Goal: Check status: Check status

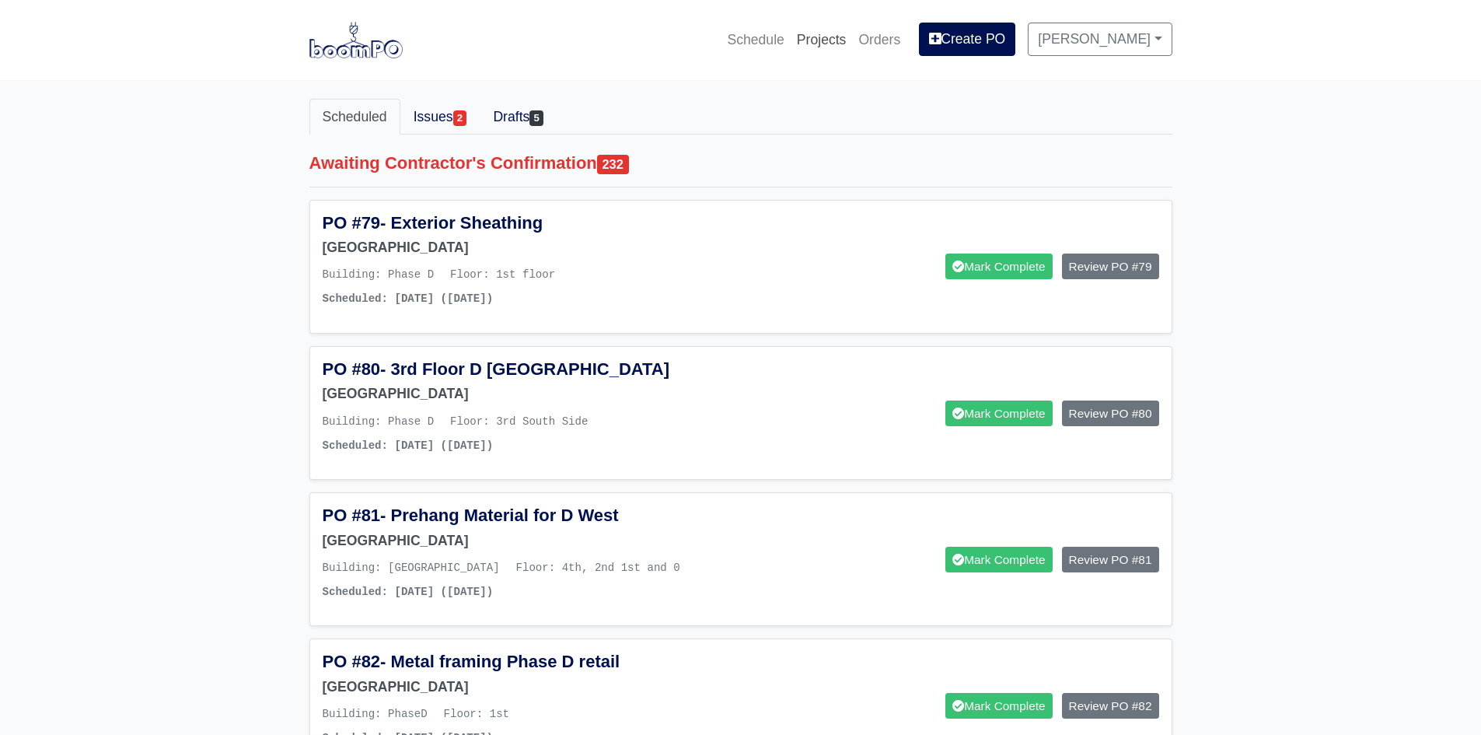
click at [830, 40] on link "Projects" at bounding box center [822, 40] width 62 height 34
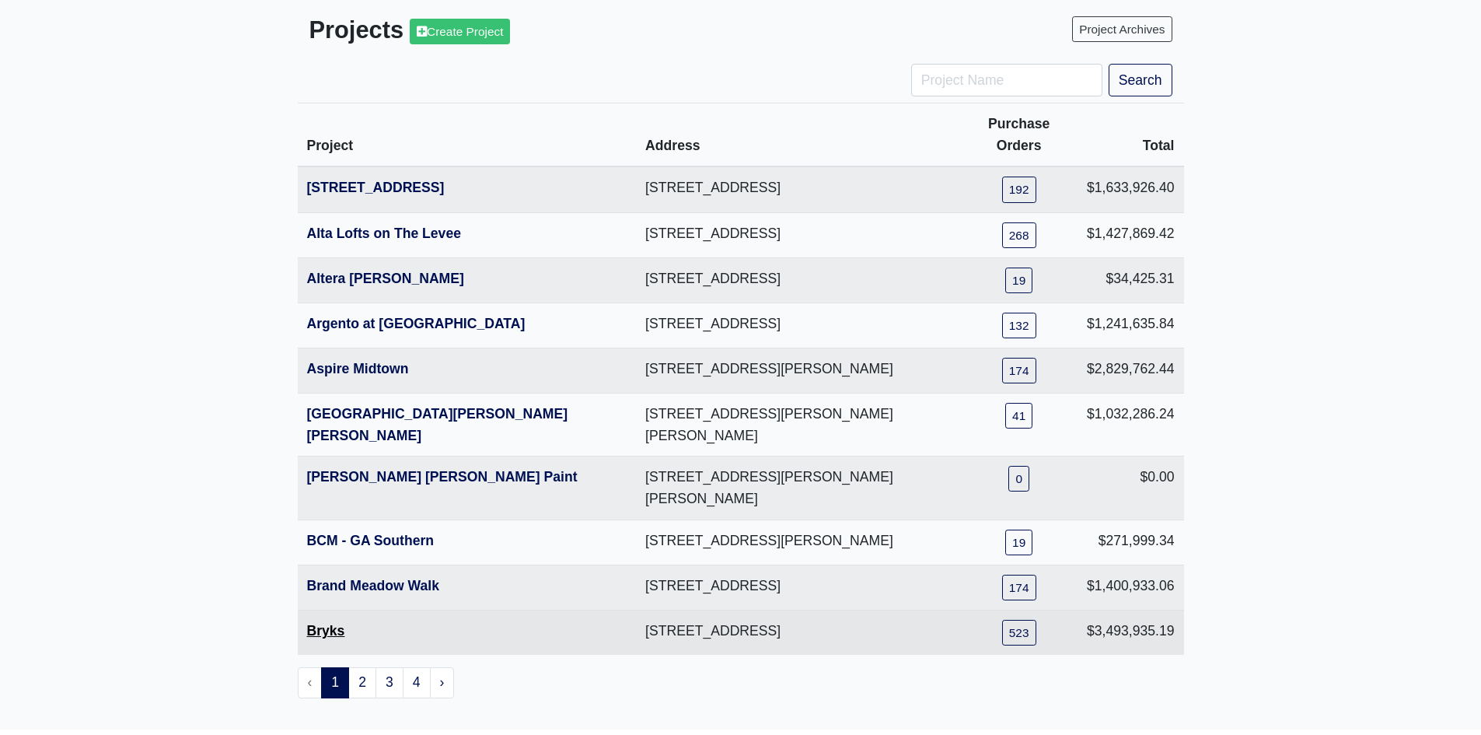
scroll to position [100, 0]
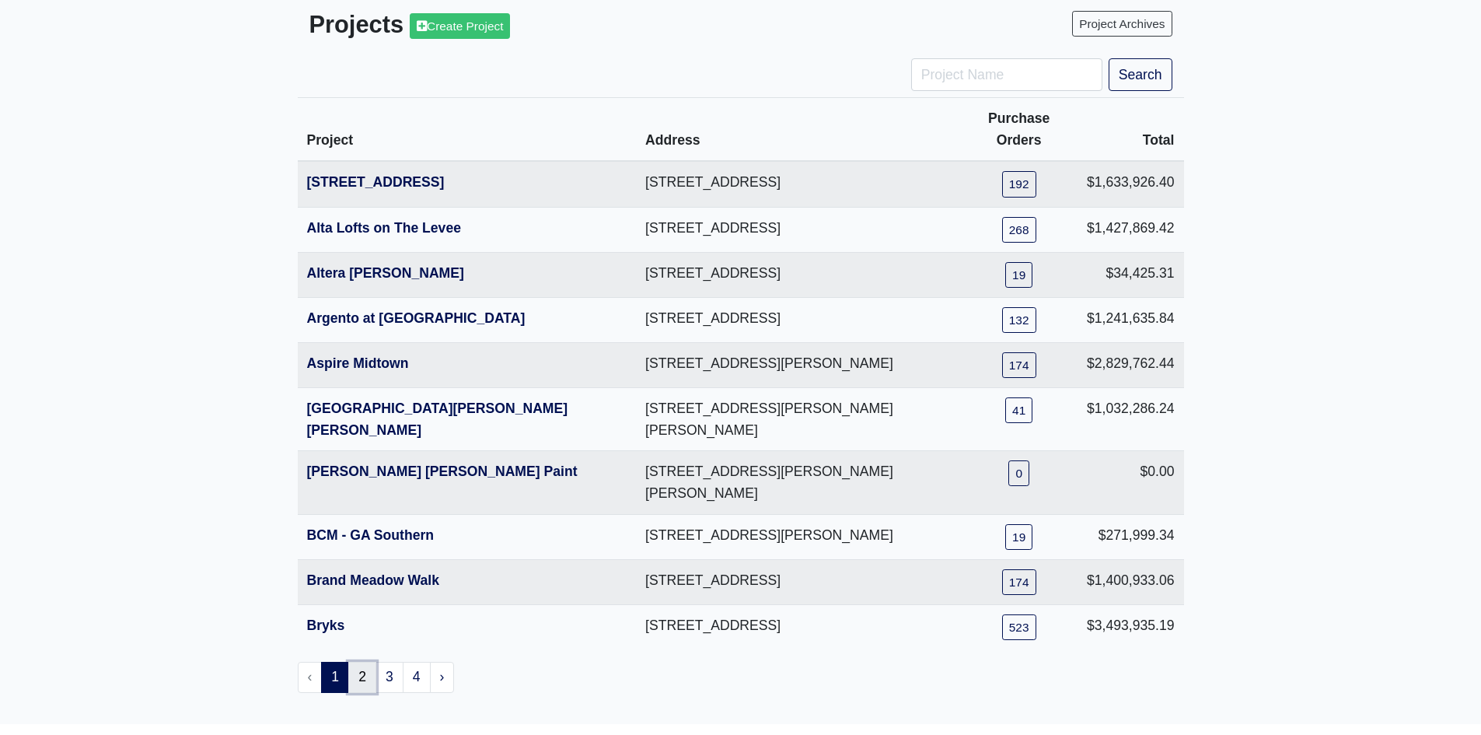
click at [374, 662] on link "2" at bounding box center [362, 677] width 28 height 31
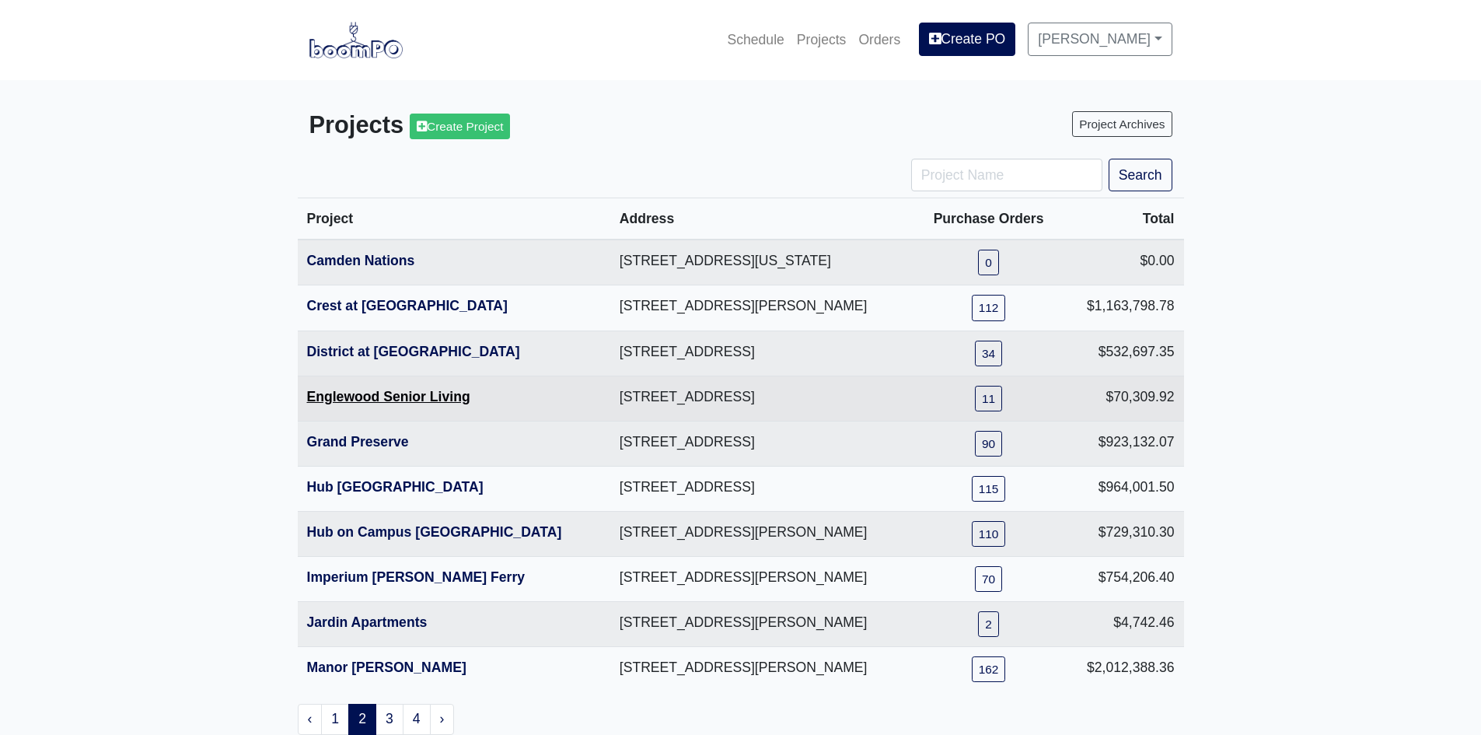
click at [351, 397] on link "Englewood Senior Living" at bounding box center [388, 397] width 163 height 16
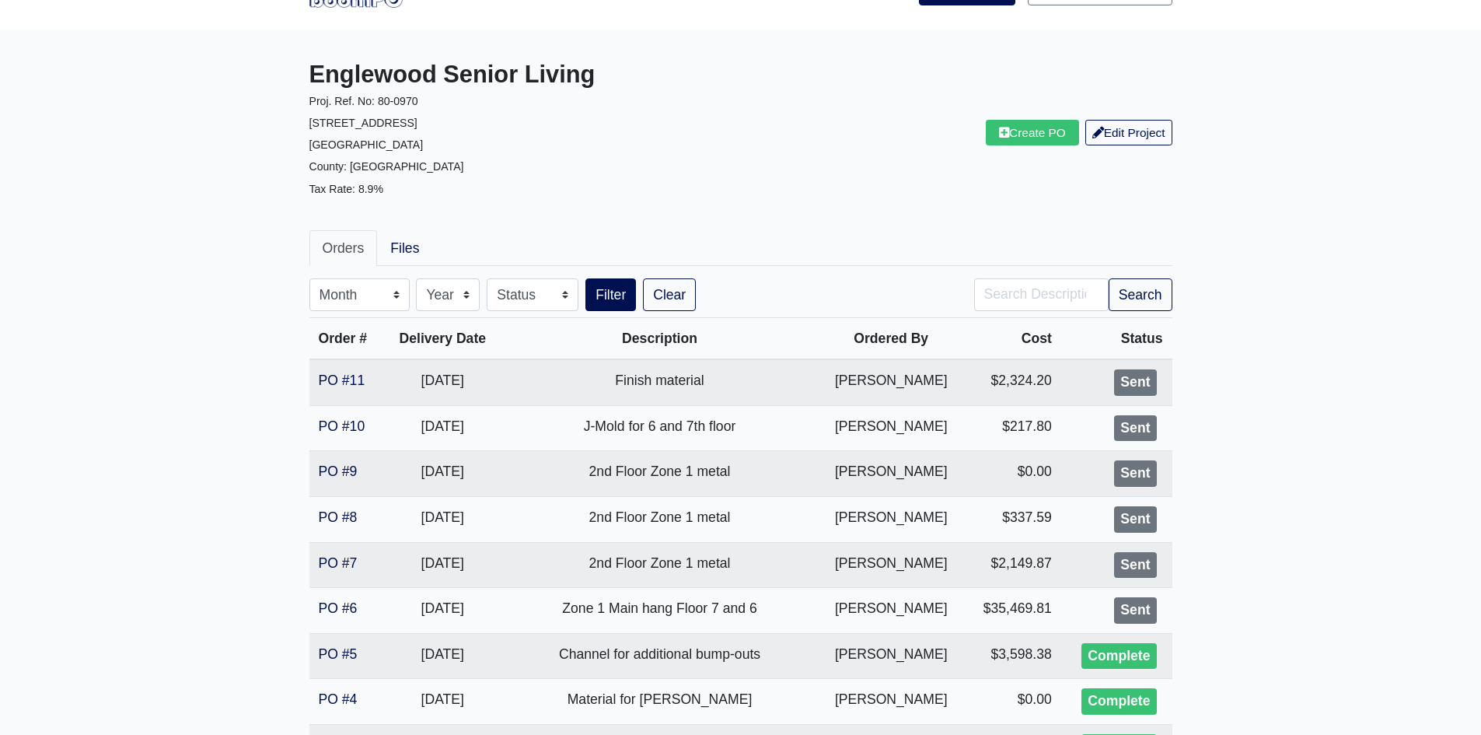
scroll to position [78, 0]
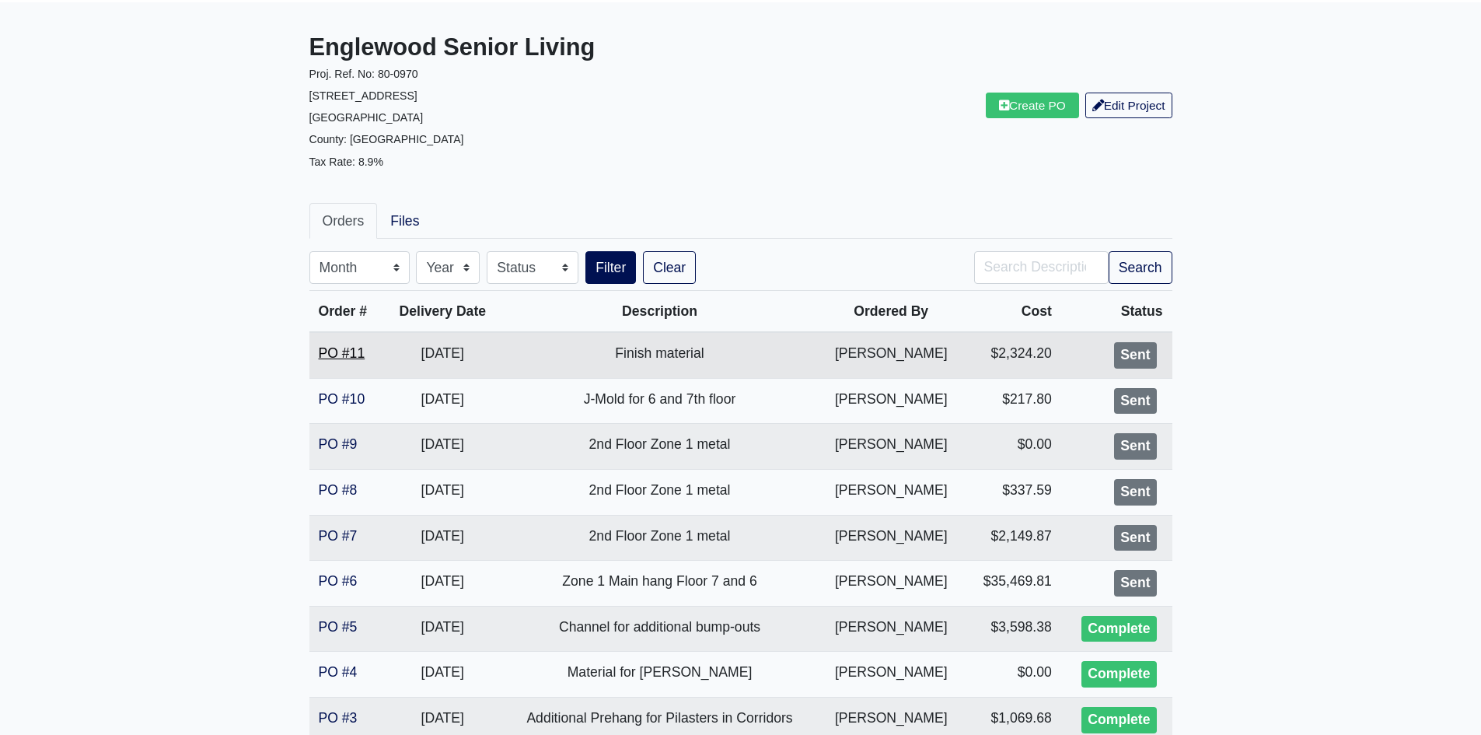
click at [359, 358] on link "PO #11" at bounding box center [342, 353] width 47 height 16
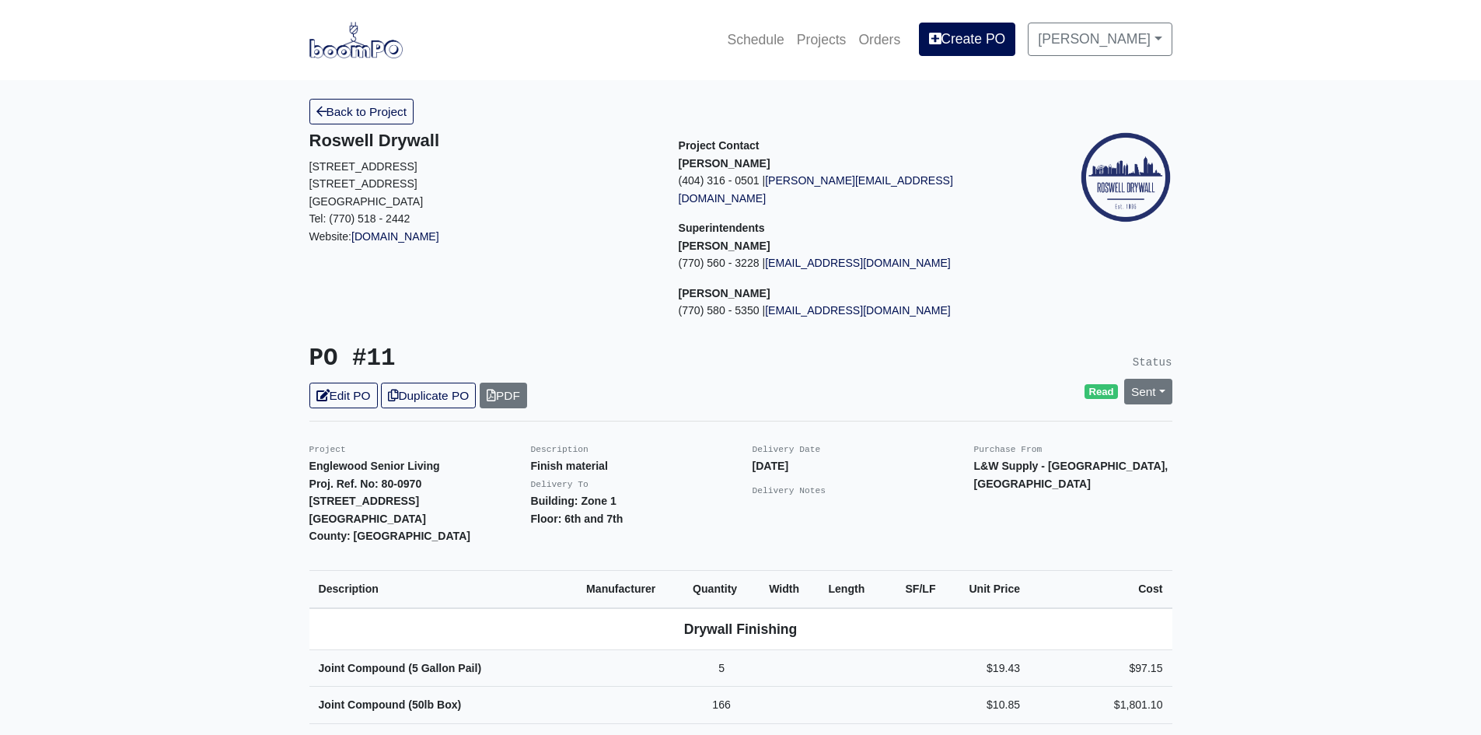
click at [793, 449] on div "Delivery Date [DATE] Delivery Notes" at bounding box center [852, 492] width 222 height 105
click at [789, 460] on strong "[DATE]" at bounding box center [771, 466] width 37 height 12
click at [412, 114] on link "Back to Project" at bounding box center [361, 112] width 105 height 26
